Goal: Find specific page/section: Find specific page/section

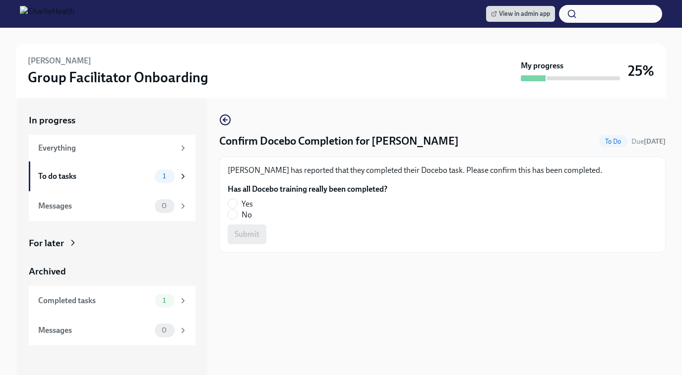
click at [237, 212] on label "No" at bounding box center [304, 215] width 152 height 11
click at [237, 212] on input "No" at bounding box center [232, 214] width 9 height 9
radio input "true"
click at [243, 230] on span "Submit" at bounding box center [247, 235] width 25 height 10
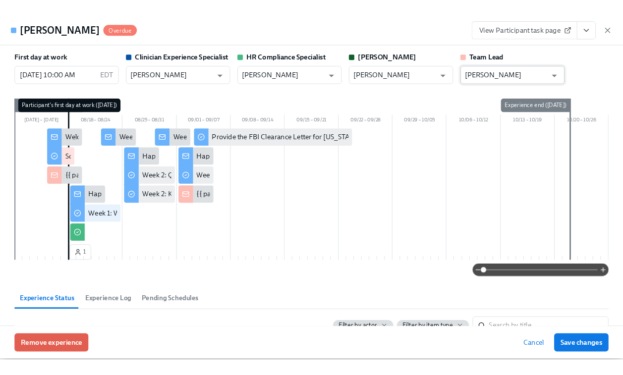
scroll to position [0, 1379]
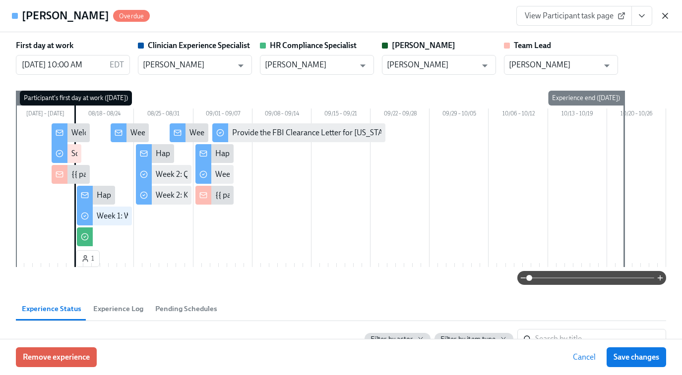
click at [664, 16] on icon "button" at bounding box center [664, 15] width 5 height 5
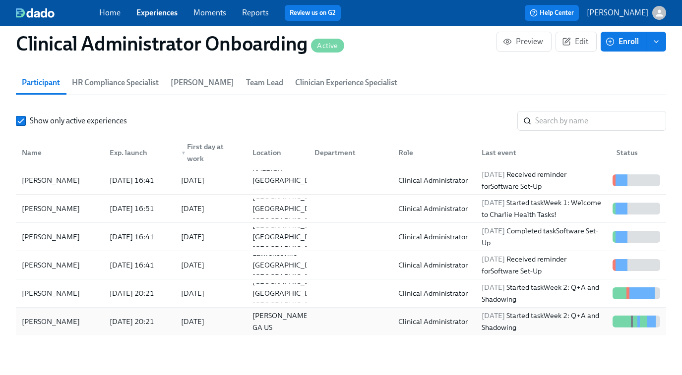
click at [467, 321] on div "Clinical Administrator" at bounding box center [432, 322] width 77 height 12
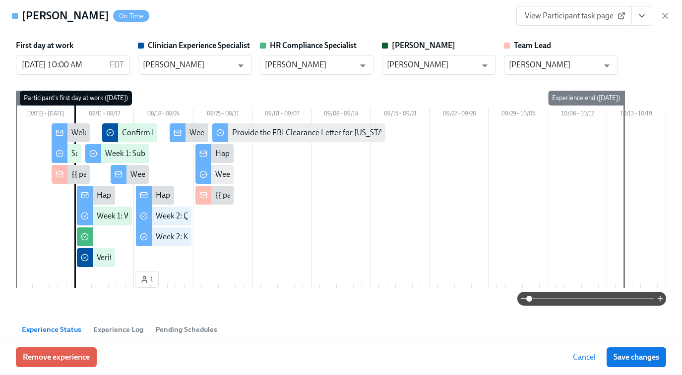
click at [583, 19] on span "View Participant task page" at bounding box center [574, 16] width 99 height 10
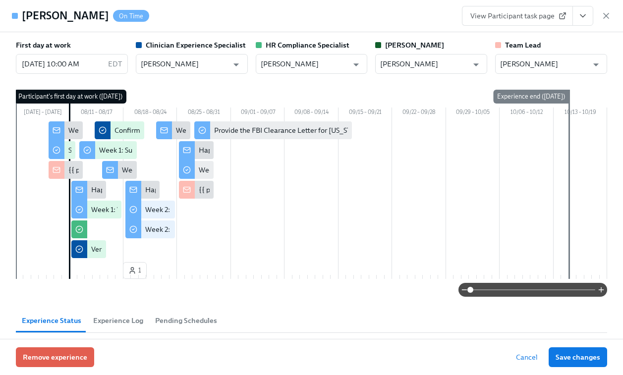
click at [508, 19] on span "View Participant task page" at bounding box center [518, 16] width 94 height 10
click at [609, 17] on icon "button" at bounding box center [606, 16] width 10 height 10
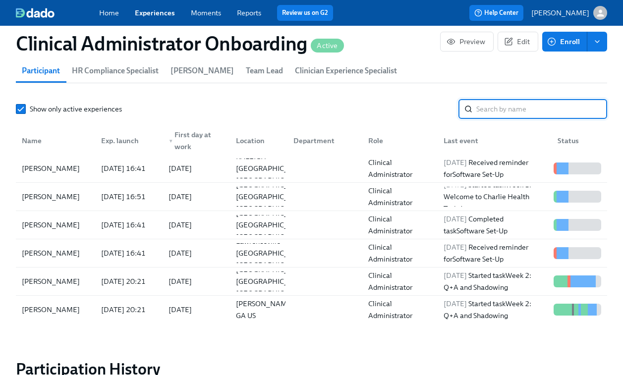
click at [505, 111] on input "search" at bounding box center [541, 109] width 131 height 20
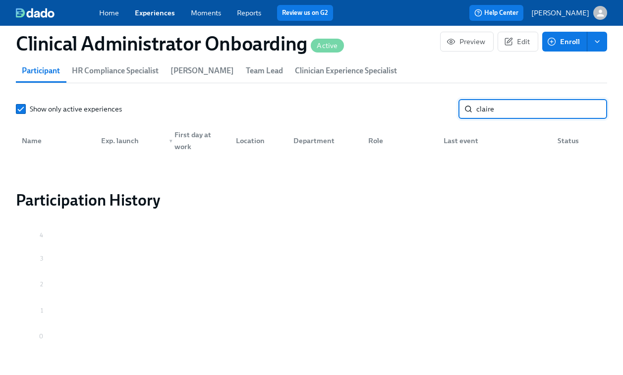
type input "claire"
click at [160, 16] on link "Experiences" at bounding box center [155, 12] width 40 height 9
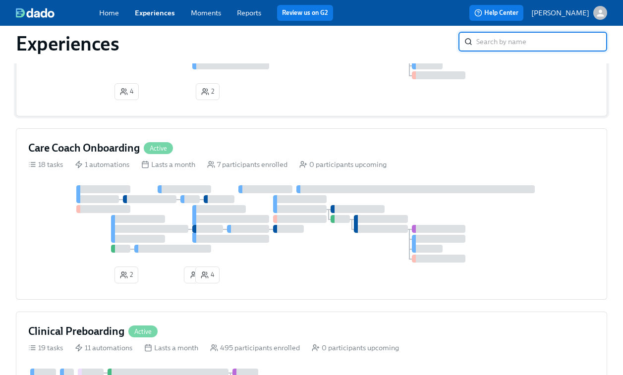
scroll to position [160, 0]
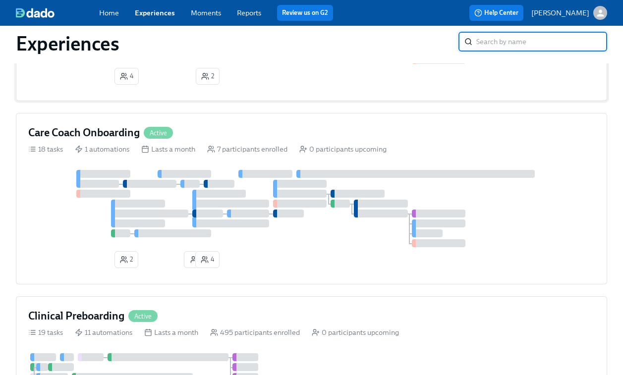
click at [270, 181] on div at bounding box center [311, 208] width 567 height 77
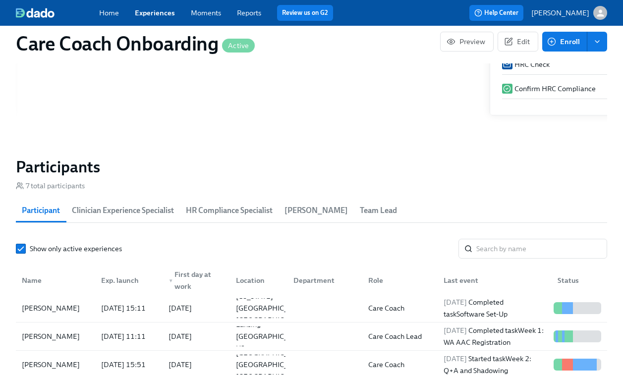
scroll to position [778, 0]
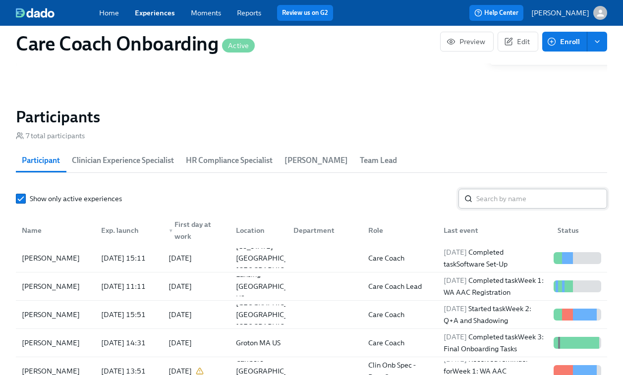
click at [506, 203] on input "search" at bounding box center [541, 199] width 131 height 20
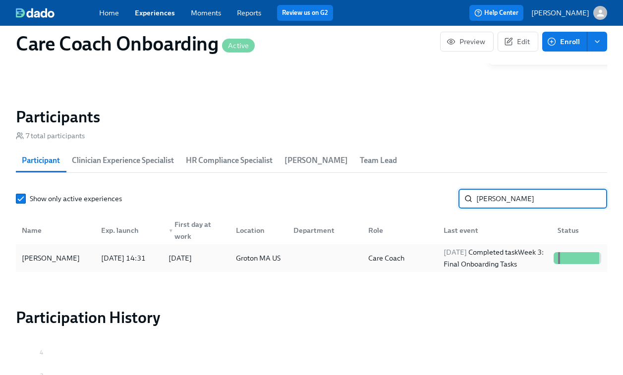
click at [487, 254] on div "2025/08/18 Completed task Week 3: Final Onboarding Tasks" at bounding box center [495, 258] width 110 height 24
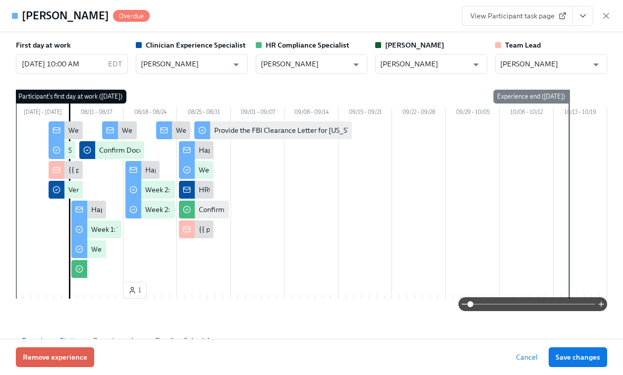
click at [534, 13] on span "View Participant task page" at bounding box center [518, 16] width 94 height 10
click at [607, 16] on icon "button" at bounding box center [606, 16] width 10 height 10
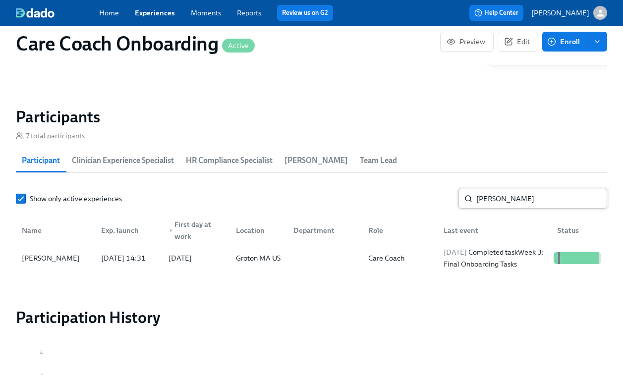
click at [513, 208] on input "claire fr" at bounding box center [541, 199] width 131 height 20
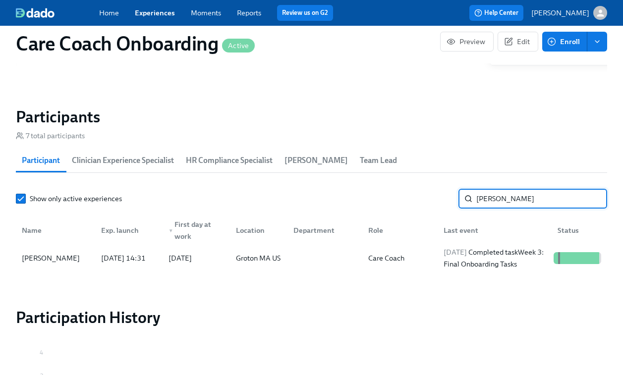
click at [513, 208] on input "claire fr" at bounding box center [541, 199] width 131 height 20
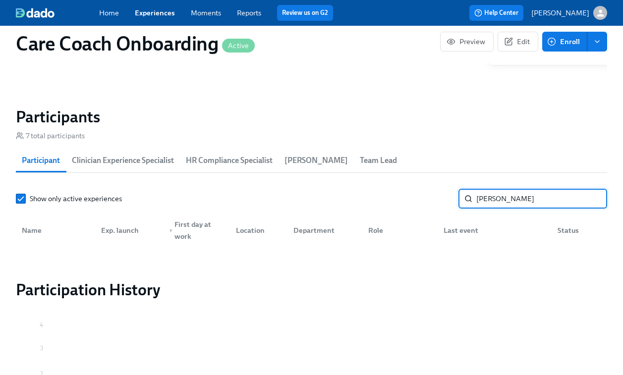
type input "jessica"
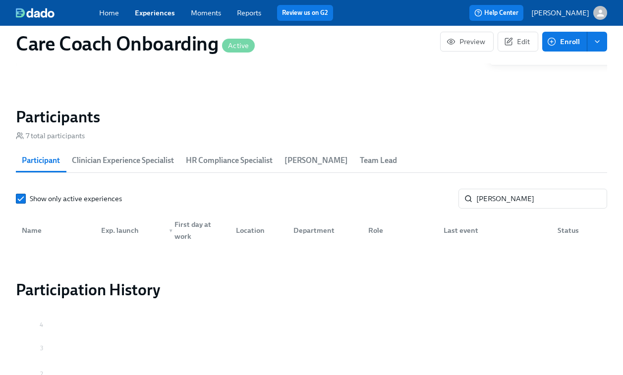
click at [153, 11] on link "Experiences" at bounding box center [155, 12] width 40 height 9
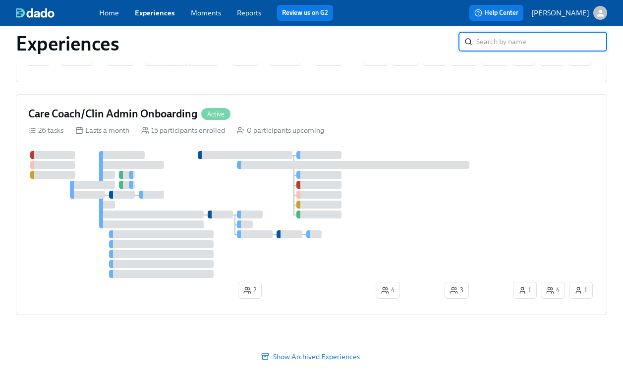
scroll to position [822, 0]
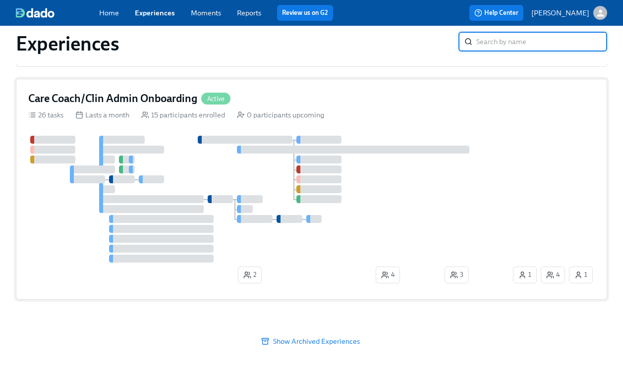
click at [229, 197] on div at bounding box center [221, 199] width 26 height 8
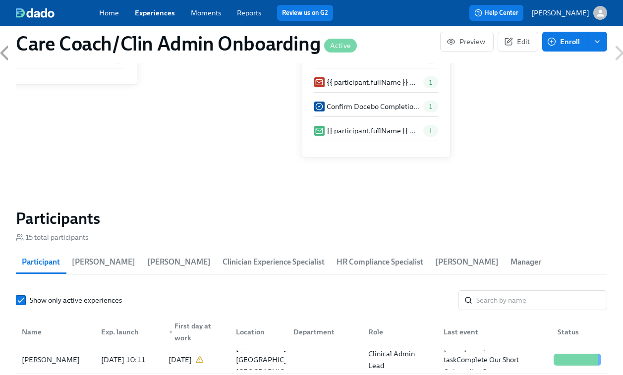
scroll to position [781, 0]
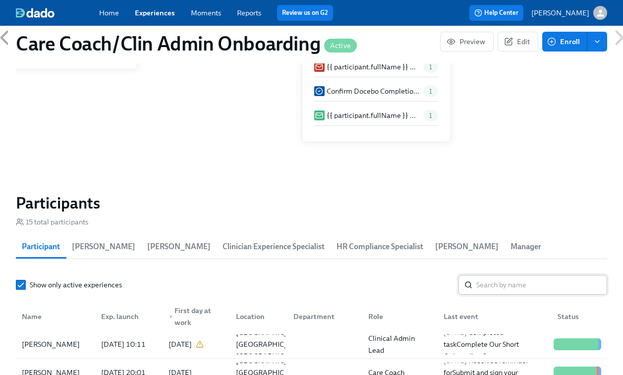
click at [520, 288] on input "search" at bounding box center [541, 285] width 131 height 20
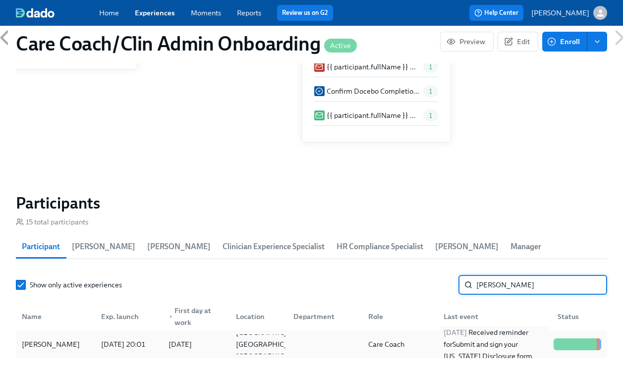
type input "jessica"
click at [488, 342] on div "2025/08/19 Received reminder for Submit and sign your Utah Disclosure form" at bounding box center [495, 345] width 110 height 36
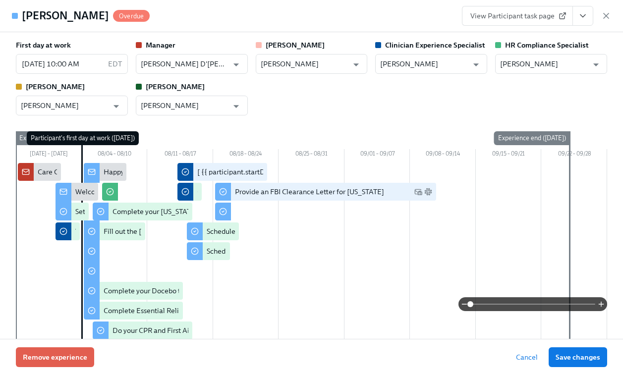
click at [530, 15] on span "View Participant task page" at bounding box center [518, 16] width 94 height 10
click at [516, 16] on span "View Participant task page" at bounding box center [518, 16] width 94 height 10
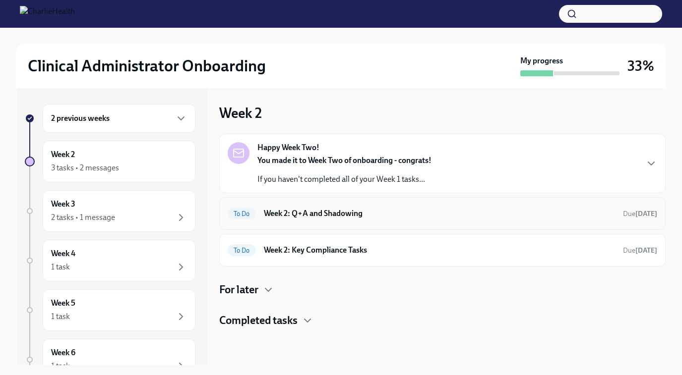
click at [369, 216] on h6 "Week 2: Q+A and Shadowing" at bounding box center [439, 213] width 351 height 11
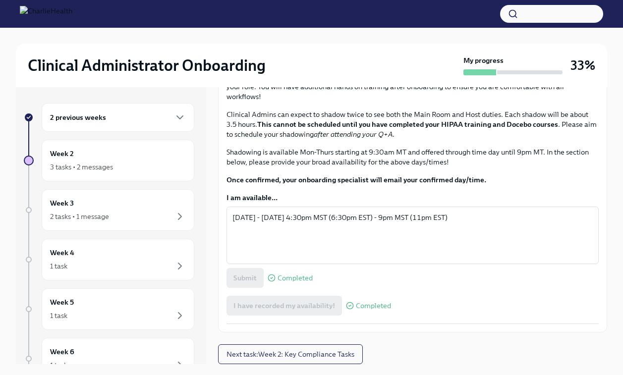
scroll to position [610, 0]
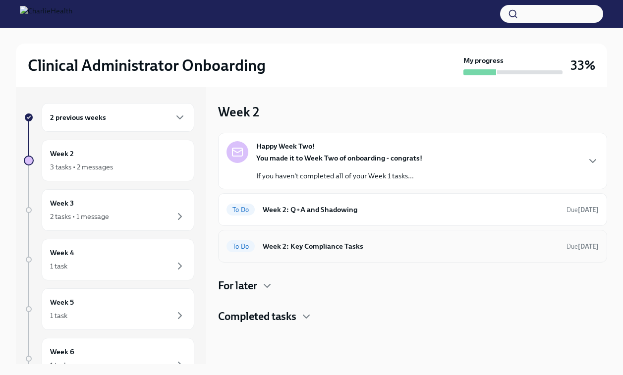
click at [482, 253] on div "To Do Week 2: Key Compliance Tasks Due in 5 days" at bounding box center [413, 246] width 372 height 16
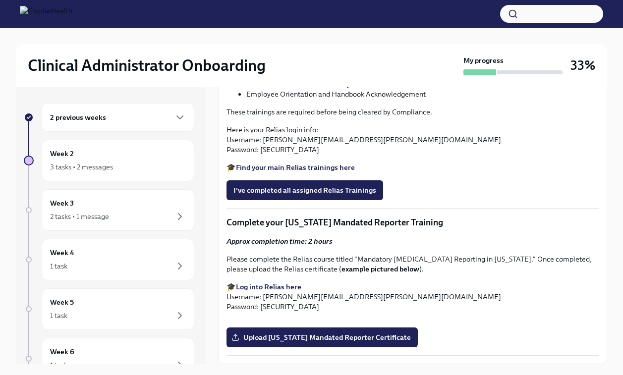
scroll to position [1200, 0]
